Goal: Task Accomplishment & Management: Use online tool/utility

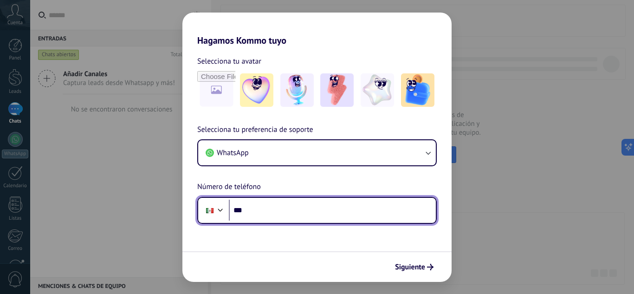
click at [297, 217] on input "***" at bounding box center [332, 210] width 207 height 21
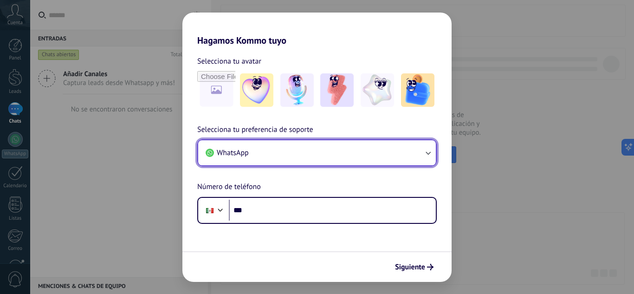
click at [303, 147] on button "WhatsApp" at bounding box center [317, 152] width 238 height 25
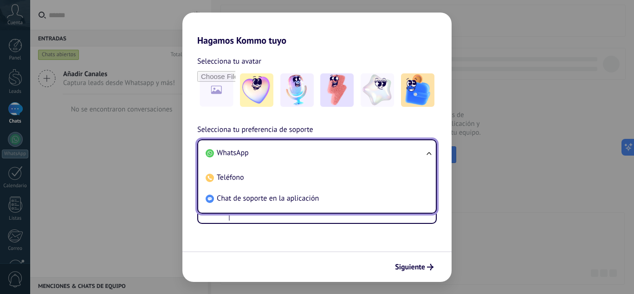
click at [299, 144] on li "WhatsApp" at bounding box center [315, 153] width 227 height 21
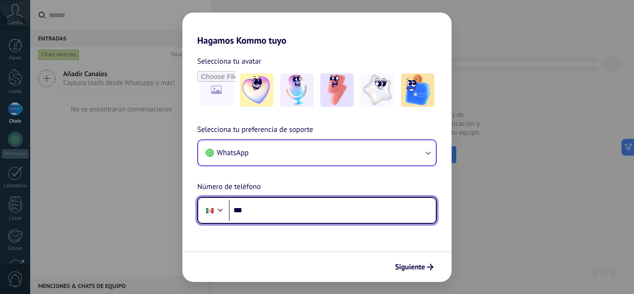
click at [296, 203] on input "***" at bounding box center [332, 210] width 207 height 21
type input "**********"
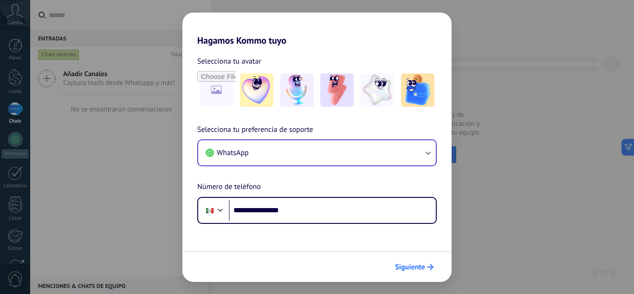
drag, startPoint x: 412, startPoint y: 277, endPoint x: 411, endPoint y: 261, distance: 16.3
click at [411, 261] on div "Siguiente" at bounding box center [317, 266] width 269 height 31
click at [411, 261] on button "Siguiente" at bounding box center [414, 267] width 47 height 16
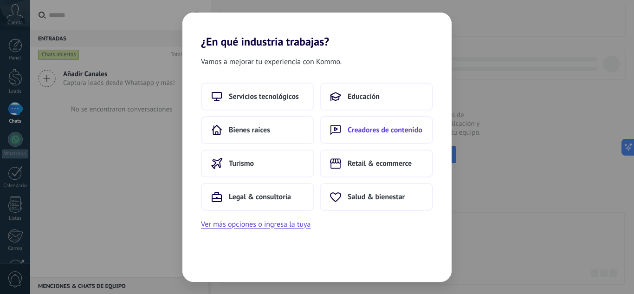
click at [394, 124] on button "Creadores de contenido" at bounding box center [376, 130] width 113 height 28
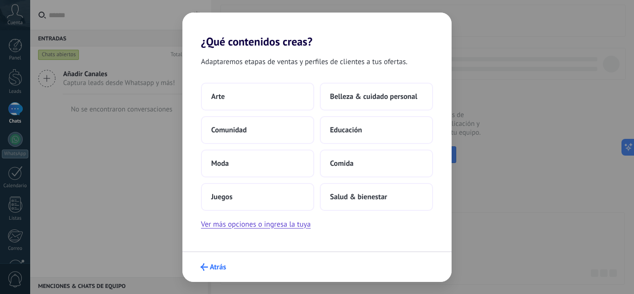
click at [210, 269] on span "Atrás" at bounding box center [218, 267] width 16 height 7
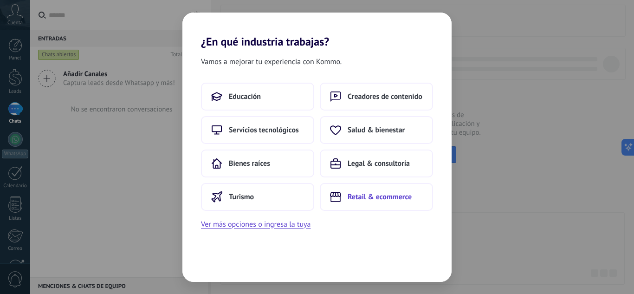
click at [384, 203] on button "Retail & ecommerce" at bounding box center [376, 197] width 113 height 28
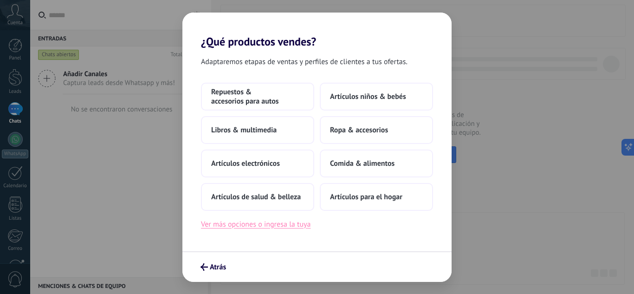
click at [303, 227] on button "Ver más opciones o ingresa la tuya" at bounding box center [256, 224] width 110 height 12
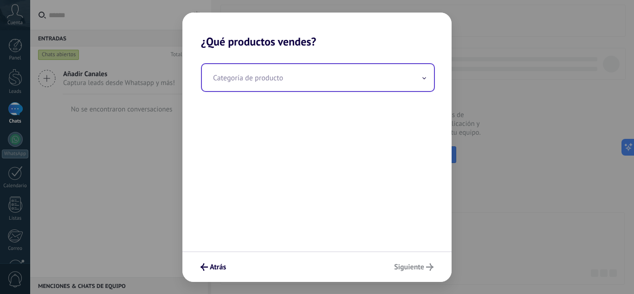
click at [375, 79] on input "text" at bounding box center [318, 77] width 232 height 27
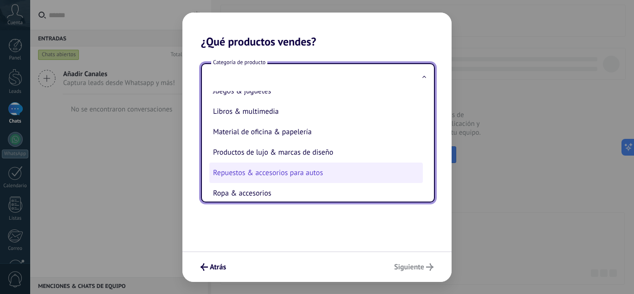
scroll to position [205, 0]
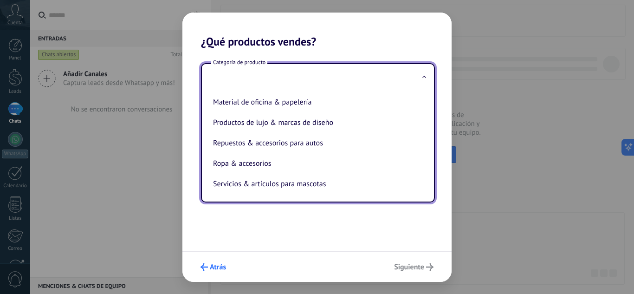
click at [201, 273] on button "Atrás" at bounding box center [213, 267] width 34 height 16
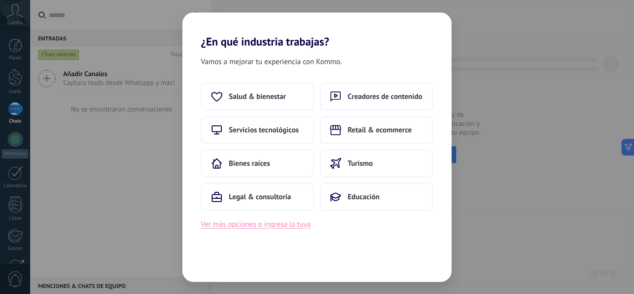
click at [283, 227] on button "Ver más opciones o ingresa la tuya" at bounding box center [256, 224] width 110 height 12
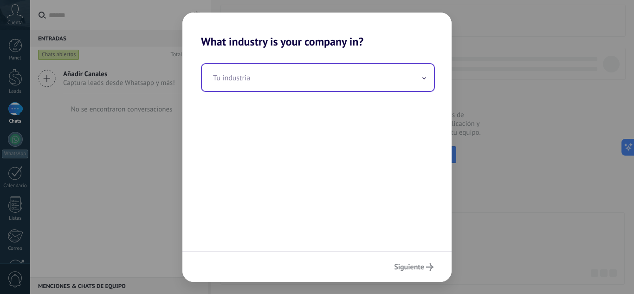
click at [327, 74] on input "text" at bounding box center [318, 77] width 232 height 27
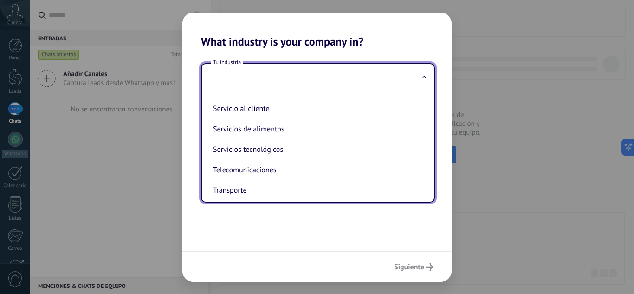
scroll to position [212, 0]
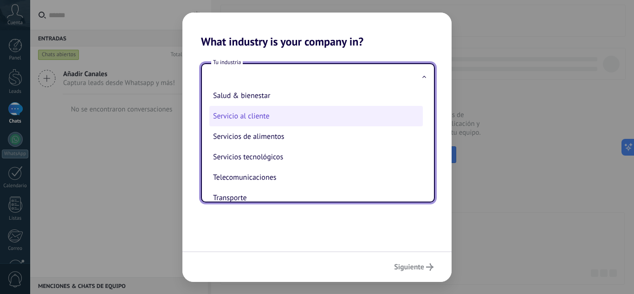
click at [331, 108] on li "Servicio al cliente" at bounding box center [316, 116] width 214 height 20
type input "**********"
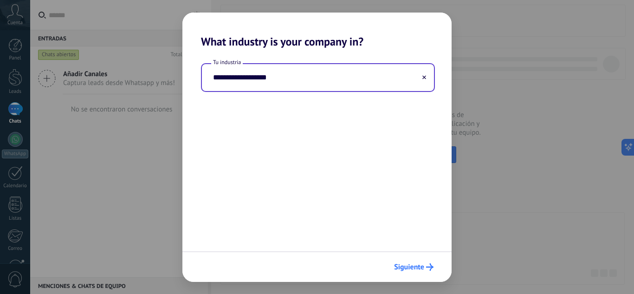
click at [406, 267] on span "Siguiente" at bounding box center [409, 267] width 30 height 7
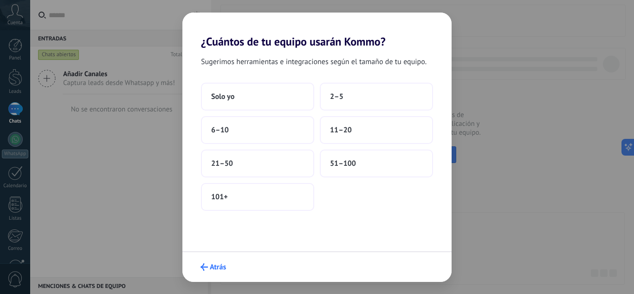
click at [216, 264] on span "Atrás" at bounding box center [218, 267] width 16 height 7
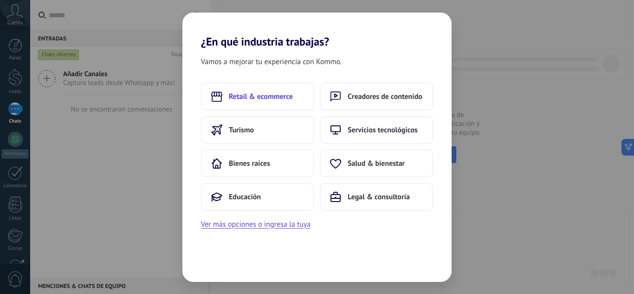
click at [270, 101] on button "Retail & ecommerce" at bounding box center [257, 97] width 113 height 28
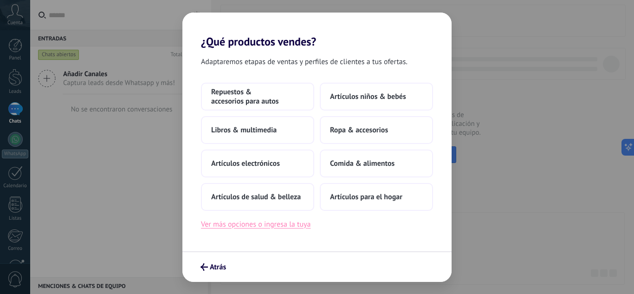
click at [288, 224] on button "Ver más opciones o ingresa la tuya" at bounding box center [256, 224] width 110 height 12
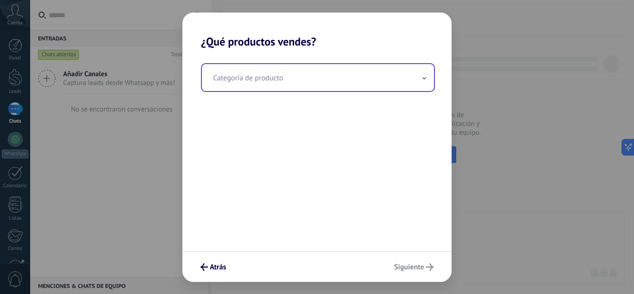
click at [354, 79] on input "text" at bounding box center [318, 77] width 232 height 27
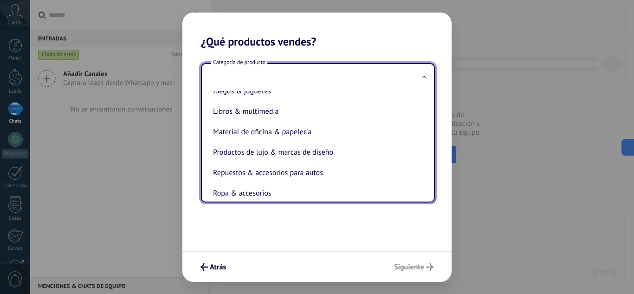
scroll to position [176, 0]
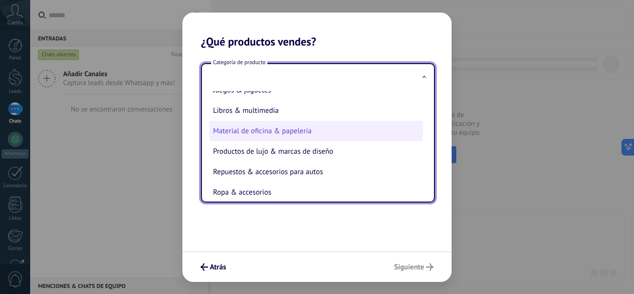
click at [363, 134] on li "Material de oficina & papelería" at bounding box center [316, 131] width 214 height 20
type input "**********"
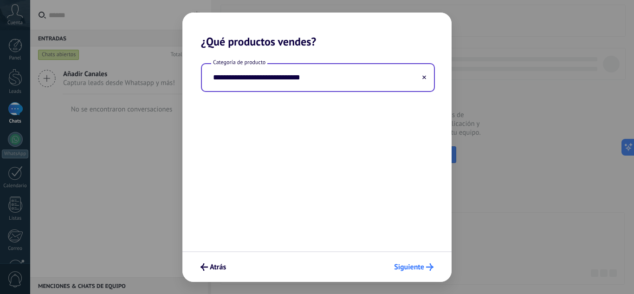
click at [414, 259] on button "Siguiente" at bounding box center [414, 267] width 48 height 16
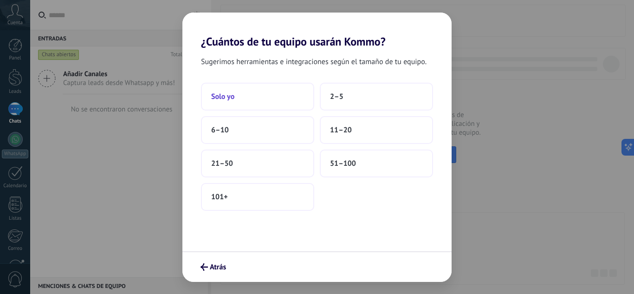
click at [249, 95] on button "Solo yo" at bounding box center [257, 97] width 113 height 28
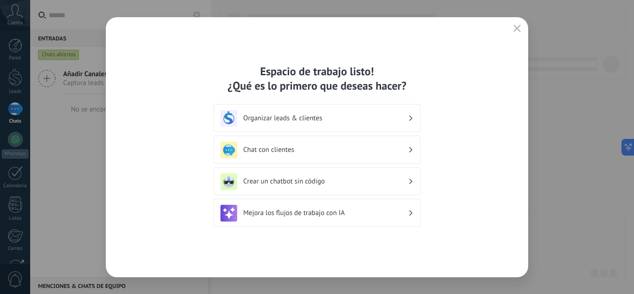
click at [375, 117] on h3 "Organizar leads & clientes" at bounding box center [325, 118] width 165 height 9
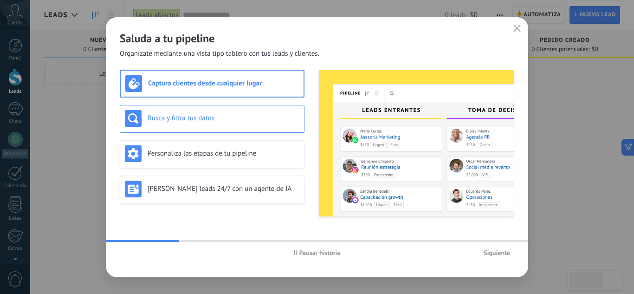
click at [260, 124] on div "Busca y filtra tus datos" at bounding box center [212, 118] width 175 height 17
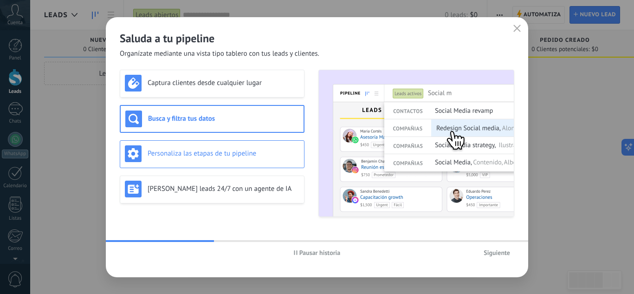
click at [257, 152] on h3 "Personaliza las etapas de tu pipeline" at bounding box center [224, 153] width 152 height 9
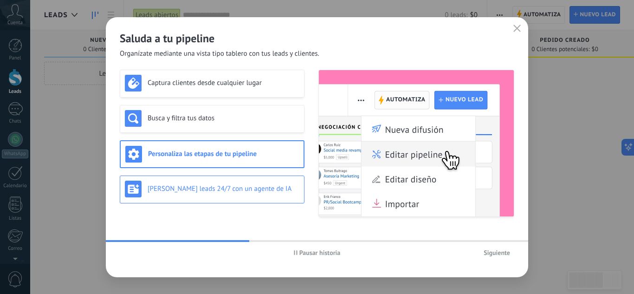
click at [255, 176] on div "[PERSON_NAME] leads 24/7 con un agente de IA" at bounding box center [212, 190] width 185 height 28
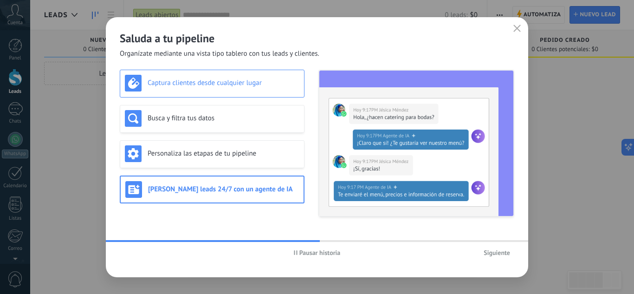
click at [251, 73] on div "Captura clientes desde cualquier lugar" at bounding box center [212, 84] width 185 height 28
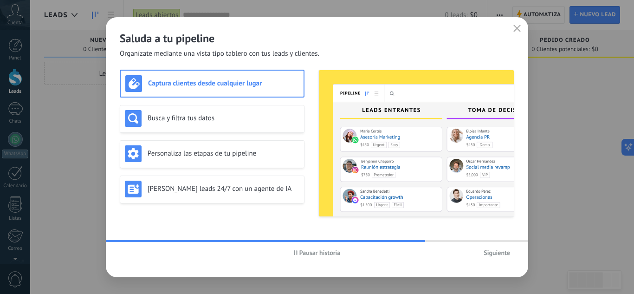
click at [498, 253] on span "Siguiente" at bounding box center [497, 252] width 26 height 7
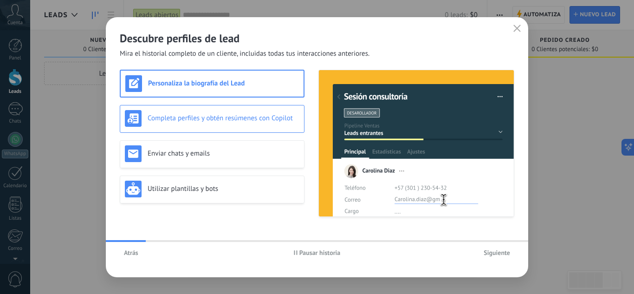
click at [273, 124] on div "Completa perfiles y obtén resúmenes con Copilot" at bounding box center [212, 118] width 175 height 17
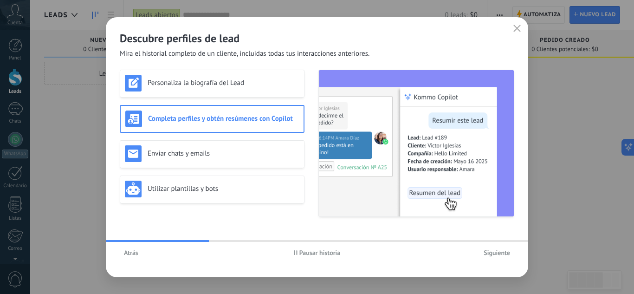
click at [497, 254] on span "Siguiente" at bounding box center [497, 252] width 26 height 7
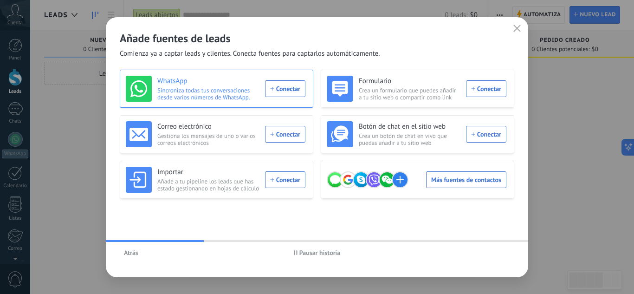
click at [288, 85] on div "WhatsApp Sincroniza todas tus conversaciones desde varios números de WhatsApp. …" at bounding box center [216, 89] width 180 height 26
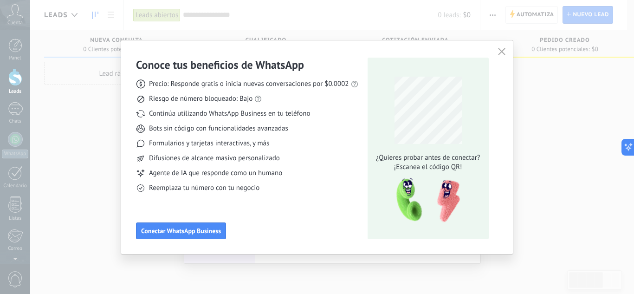
drag, startPoint x: 235, startPoint y: 211, endPoint x: 318, endPoint y: 259, distance: 96.1
click at [316, 258] on div "Conoce tus beneficios de WhatsApp Precio: Responde gratis o inicia nuevas conve…" at bounding box center [317, 147] width 634 height 294
click at [322, 263] on div "Conoce tus beneficios de WhatsApp Precio: Responde gratis o inicia nuevas conve…" at bounding box center [317, 147] width 634 height 294
click at [182, 223] on button "Conectar WhatsApp Business" at bounding box center [181, 230] width 90 height 17
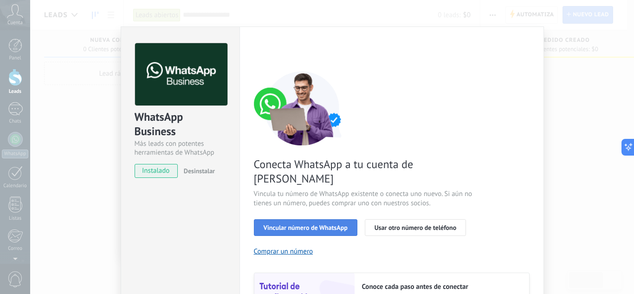
scroll to position [5, 0]
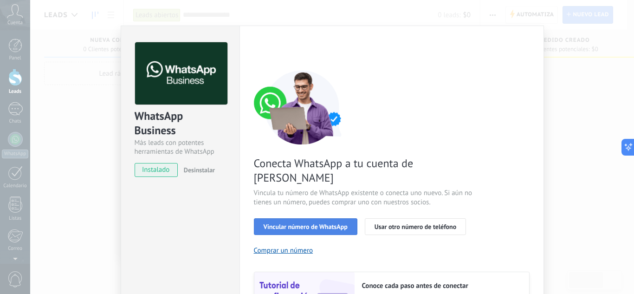
click at [288, 218] on button "Vincular número de WhatsApp" at bounding box center [306, 226] width 104 height 17
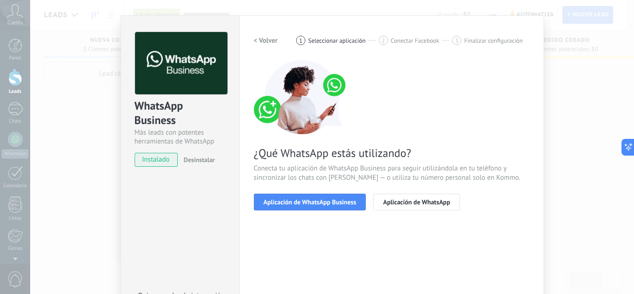
scroll to position [15, 0]
click at [288, 205] on span "Aplicación de WhatsApp Business" at bounding box center [310, 202] width 93 height 7
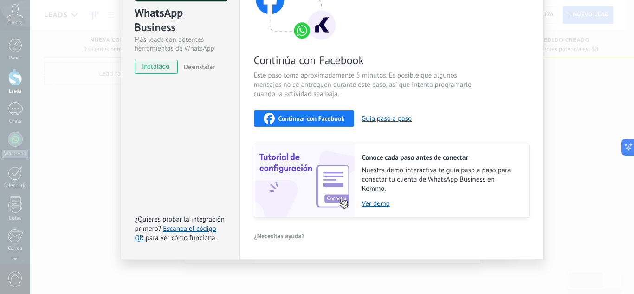
scroll to position [0, 0]
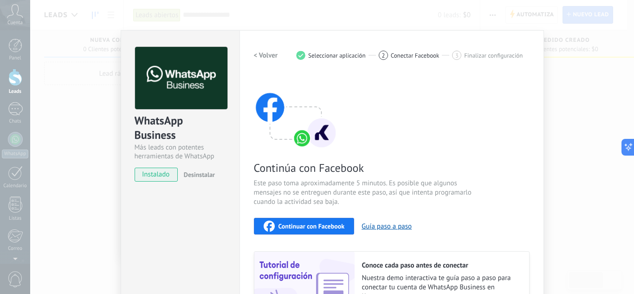
click at [295, 224] on span "Continuar con Facebook" at bounding box center [312, 226] width 66 height 7
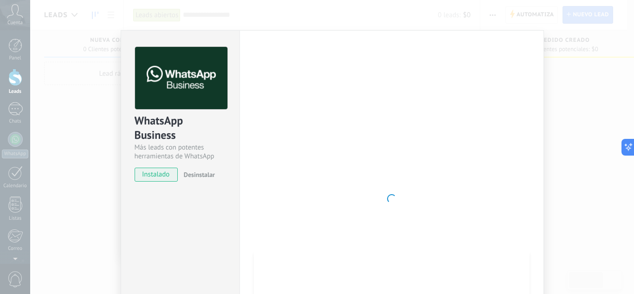
click at [155, 172] on span "instalado" at bounding box center [156, 175] width 42 height 14
click at [151, 181] on span "instalado" at bounding box center [156, 175] width 42 height 14
drag, startPoint x: 151, startPoint y: 181, endPoint x: 164, endPoint y: 171, distance: 16.2
click at [164, 171] on span "instalado" at bounding box center [156, 175] width 42 height 14
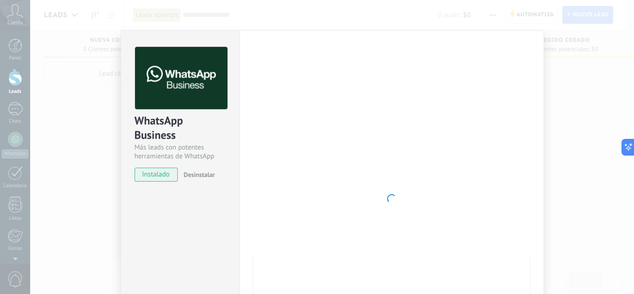
drag, startPoint x: 164, startPoint y: 171, endPoint x: 232, endPoint y: 179, distance: 68.3
click at [232, 179] on div "WhatsApp Business Más leads con potentes herramientas de WhatsApp instalado Des…" at bounding box center [180, 110] width 118 height 158
drag, startPoint x: 232, startPoint y: 179, endPoint x: 33, endPoint y: 164, distance: 199.8
click at [33, 164] on div "WhatsApp Business Más leads con potentes herramientas de WhatsApp instalado Des…" at bounding box center [332, 147] width 604 height 294
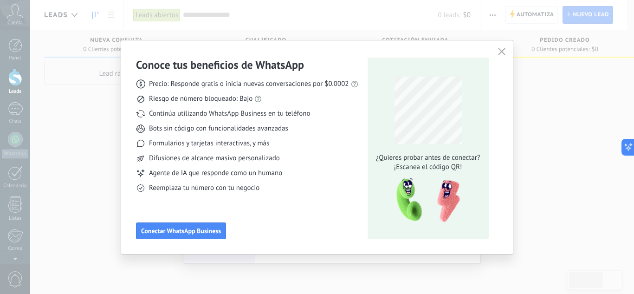
click at [33, 164] on div "Conoce tus beneficios de WhatsApp Precio: Responde gratis o inicia nuevas conve…" at bounding box center [317, 147] width 634 height 294
click at [184, 231] on span "Conectar WhatsApp Business" at bounding box center [181, 231] width 80 height 7
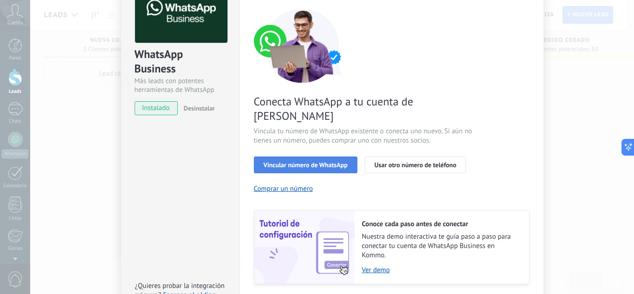
scroll to position [67, 0]
click at [300, 161] on span "Vincular número de WhatsApp" at bounding box center [306, 164] width 84 height 7
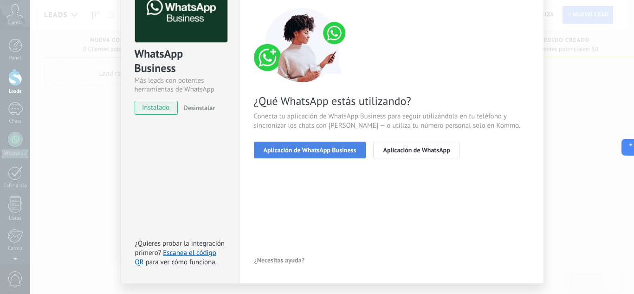
click at [318, 150] on span "Aplicación de WhatsApp Business" at bounding box center [310, 150] width 93 height 7
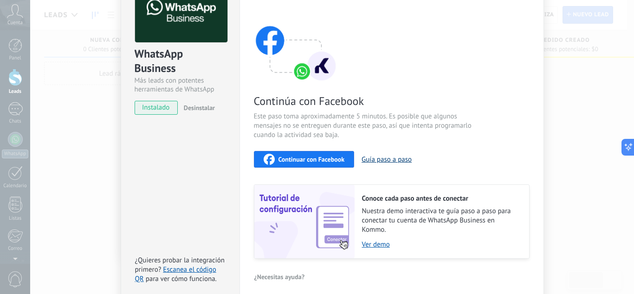
click at [375, 157] on button "Guía paso a paso" at bounding box center [387, 159] width 50 height 9
click at [301, 154] on div "Continuar con Facebook" at bounding box center [304, 159] width 81 height 11
